Goal: Transaction & Acquisition: Purchase product/service

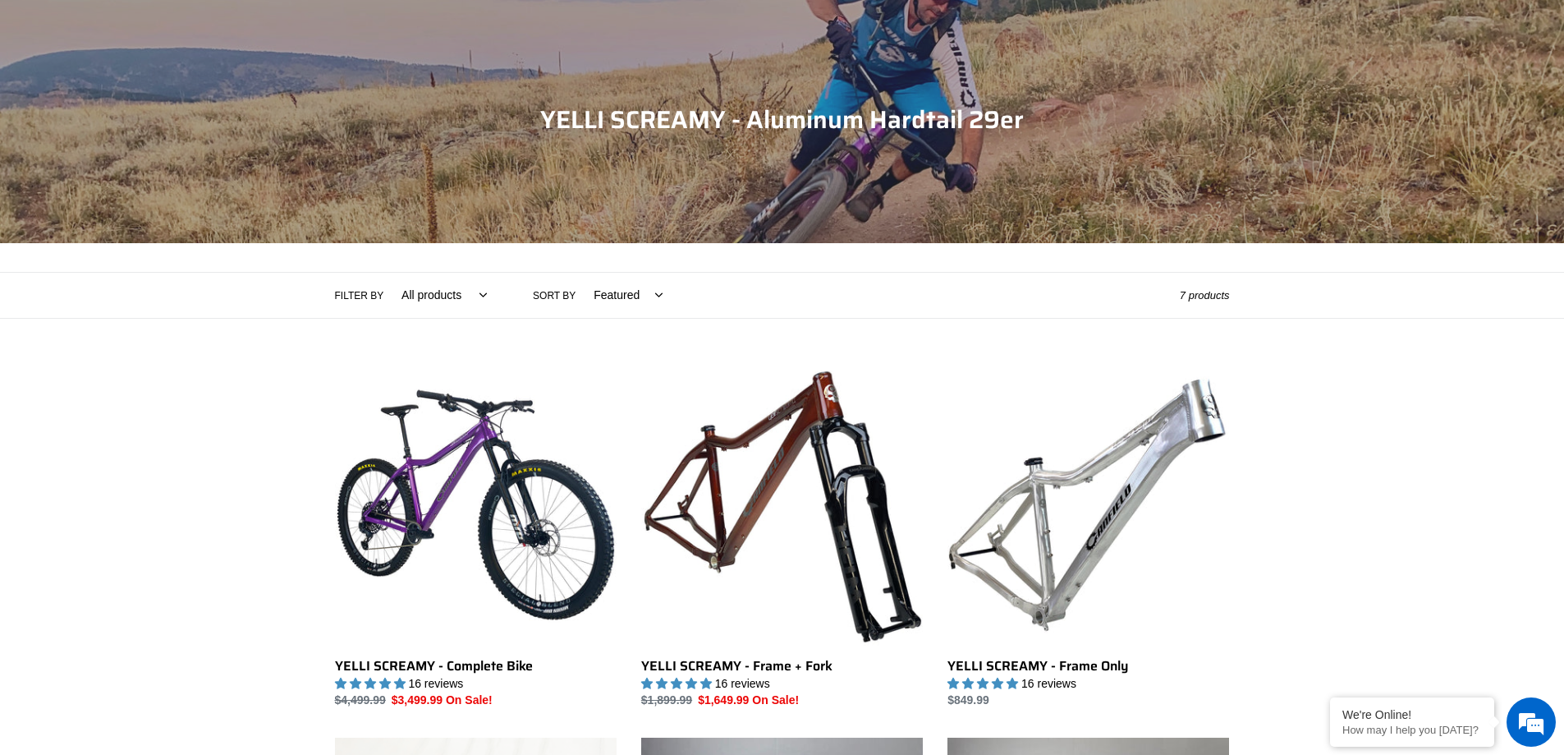
scroll to position [282, 0]
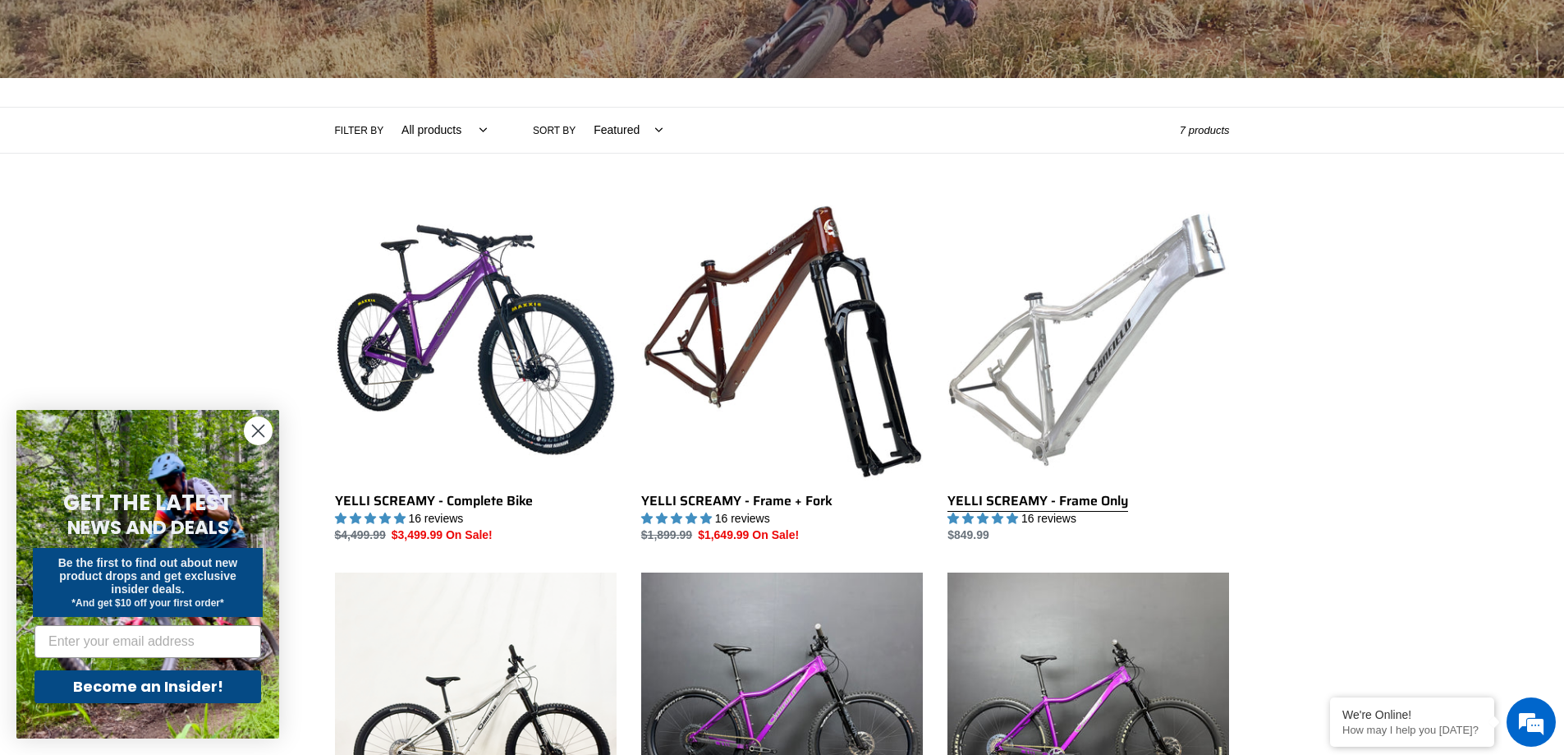
click at [1100, 351] on link "YELLI SCREAMY - Frame Only" at bounding box center [1089, 372] width 282 height 346
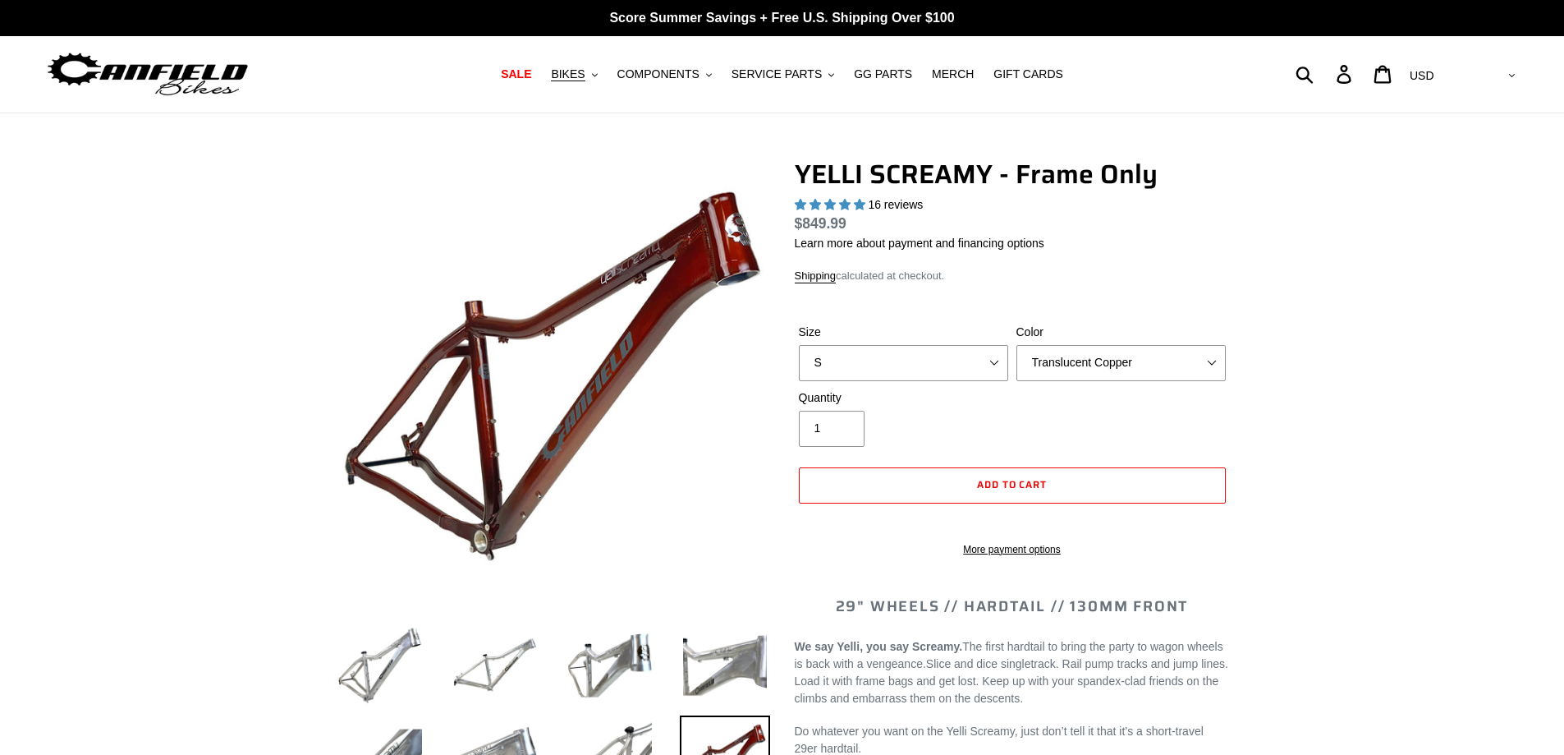
select select "highest-rating"
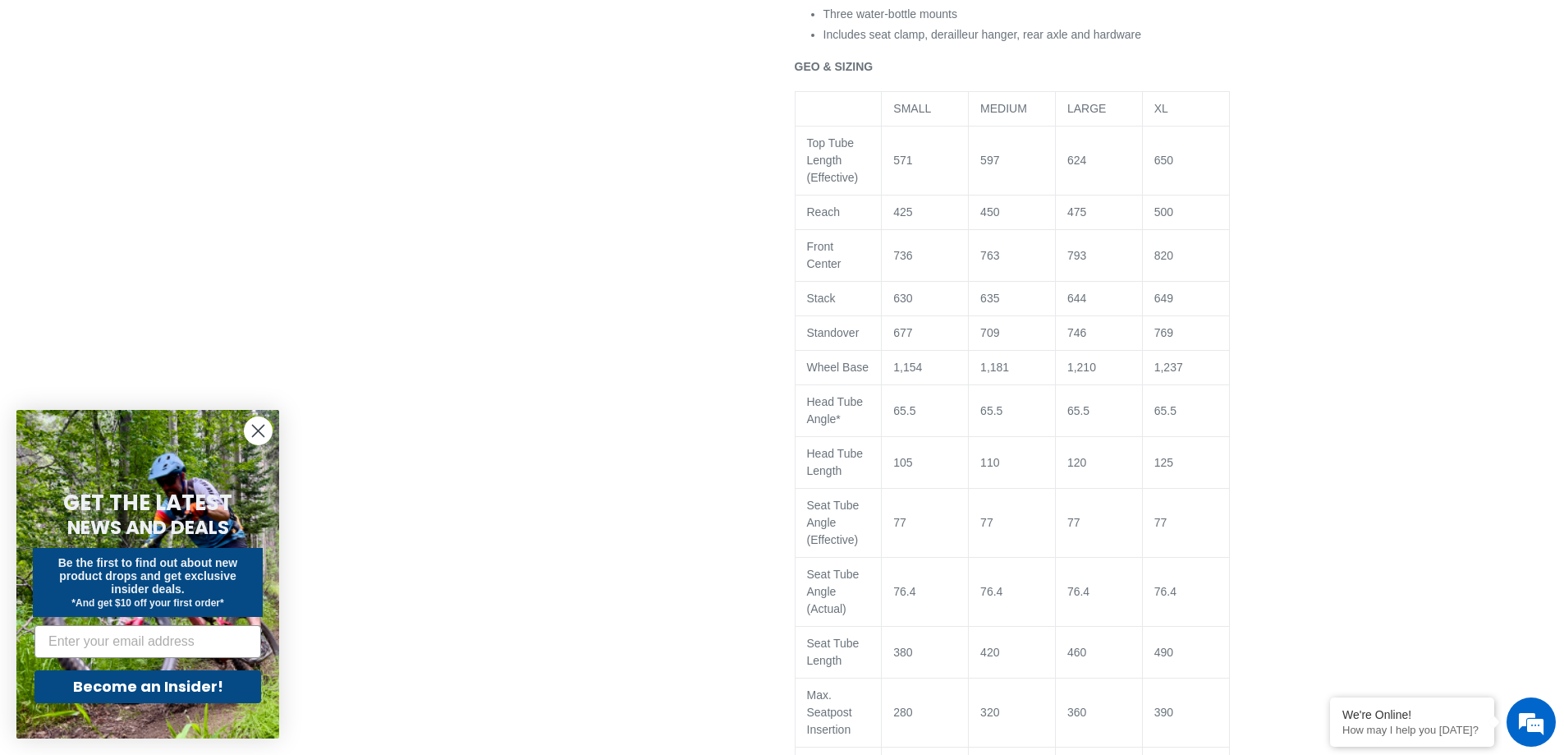
scroll to position [1049, 0]
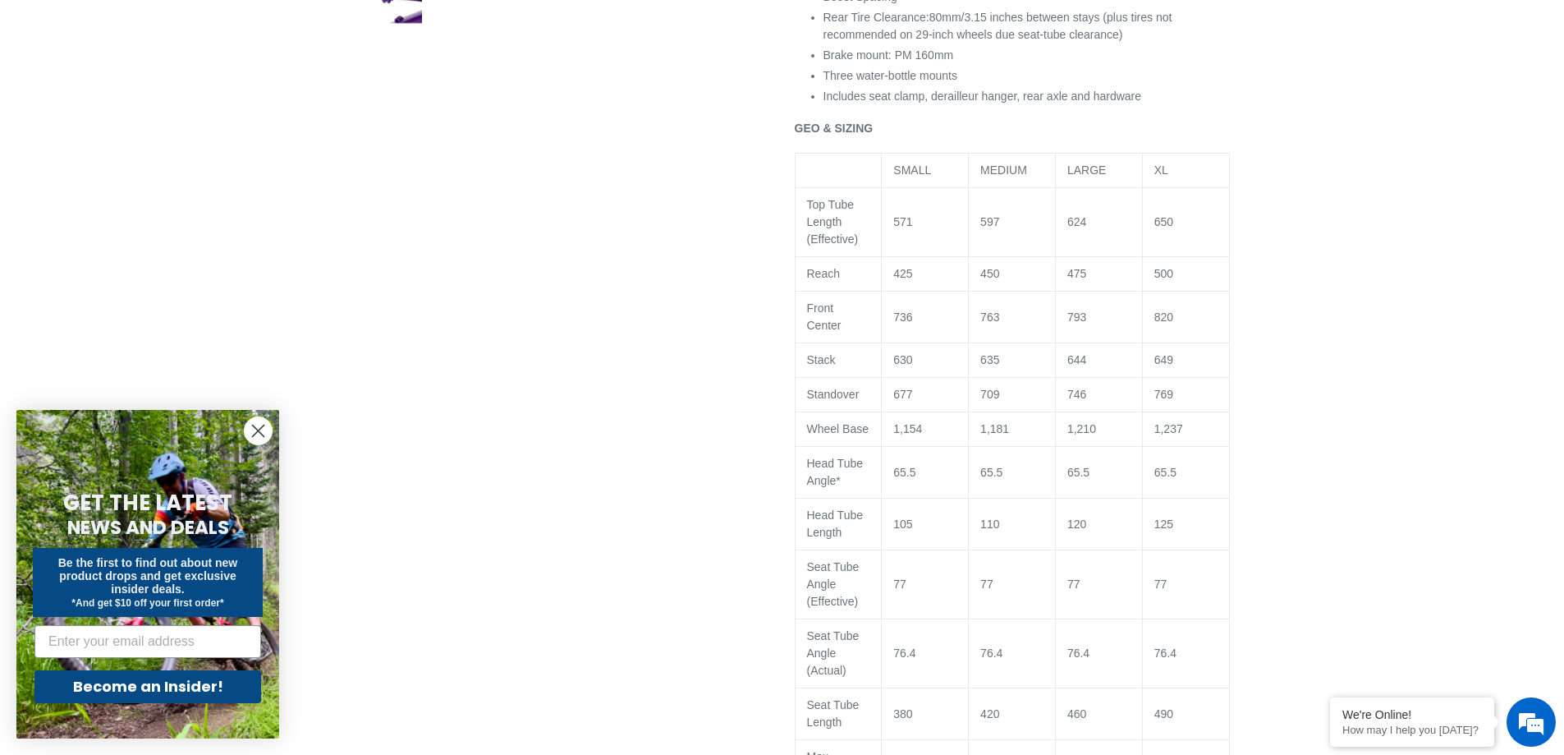
click at [269, 431] on circle "Close dialog" at bounding box center [258, 430] width 27 height 27
